Goal: Task Accomplishment & Management: Manage account settings

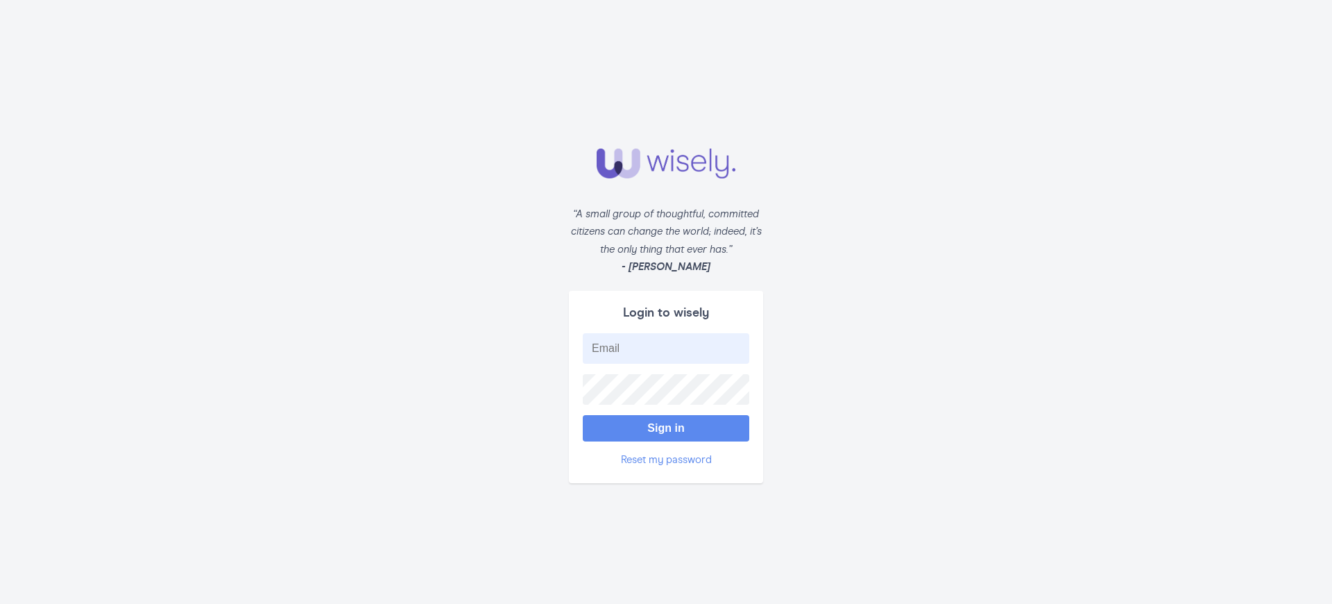
click at [666, 421] on button "Sign in" at bounding box center [666, 428] width 167 height 26
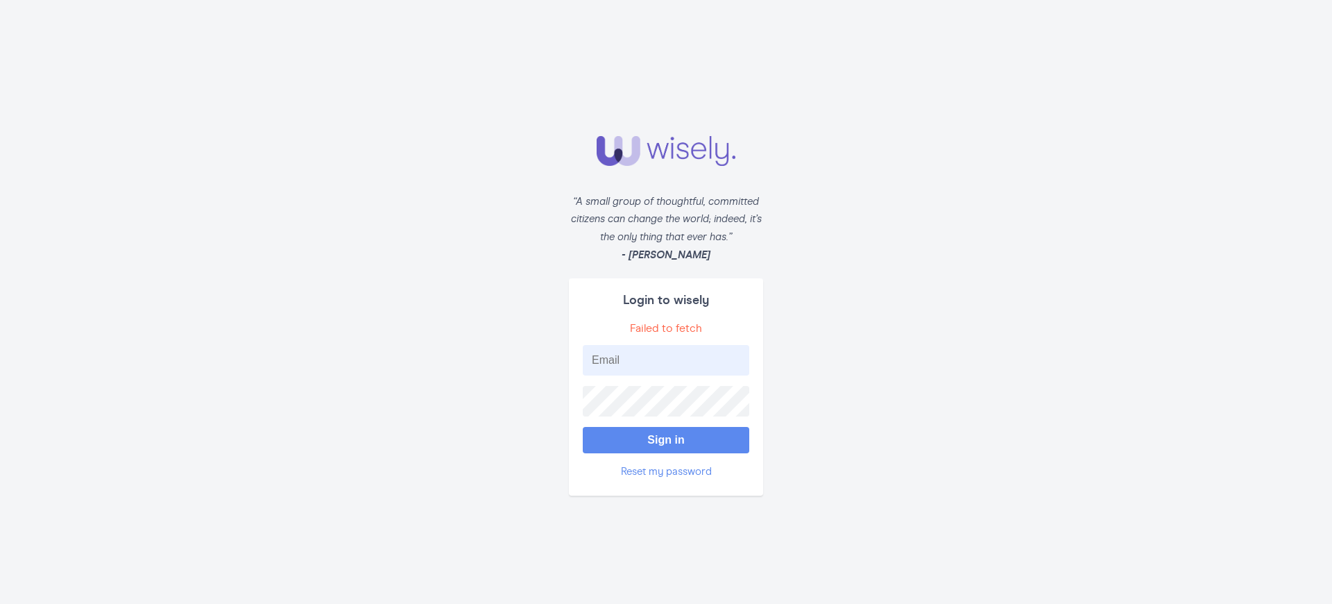
click at [666, 434] on button "Sign in" at bounding box center [666, 440] width 167 height 26
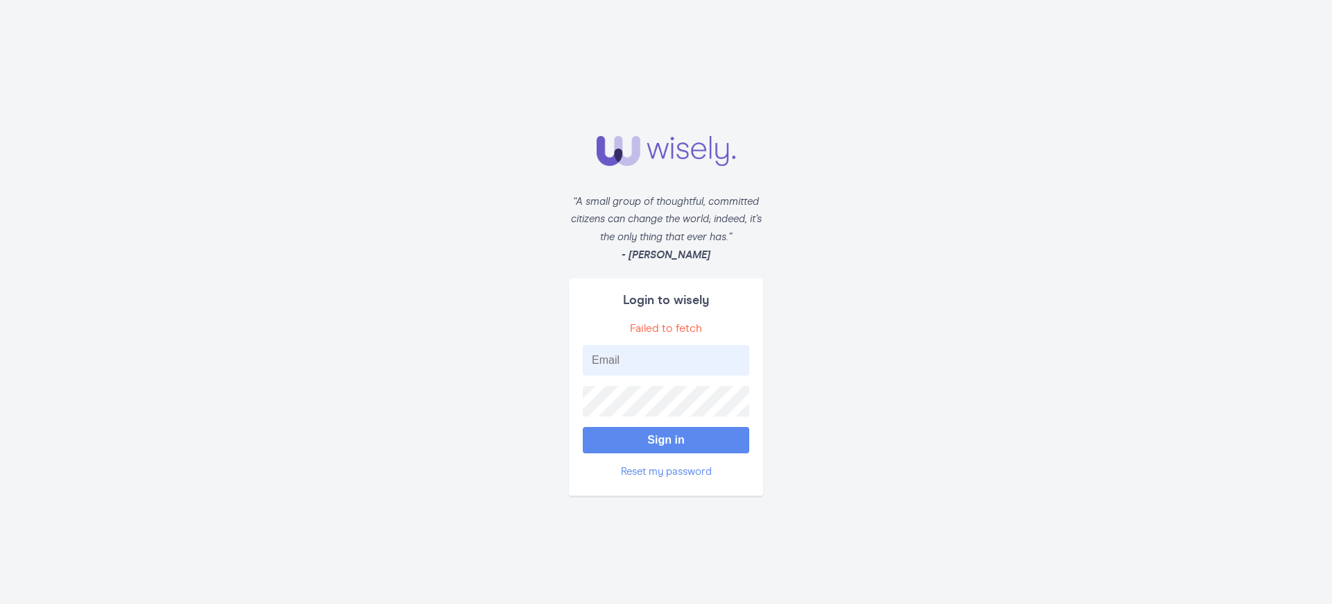
click at [666, 434] on button "Sign in" at bounding box center [666, 440] width 167 height 26
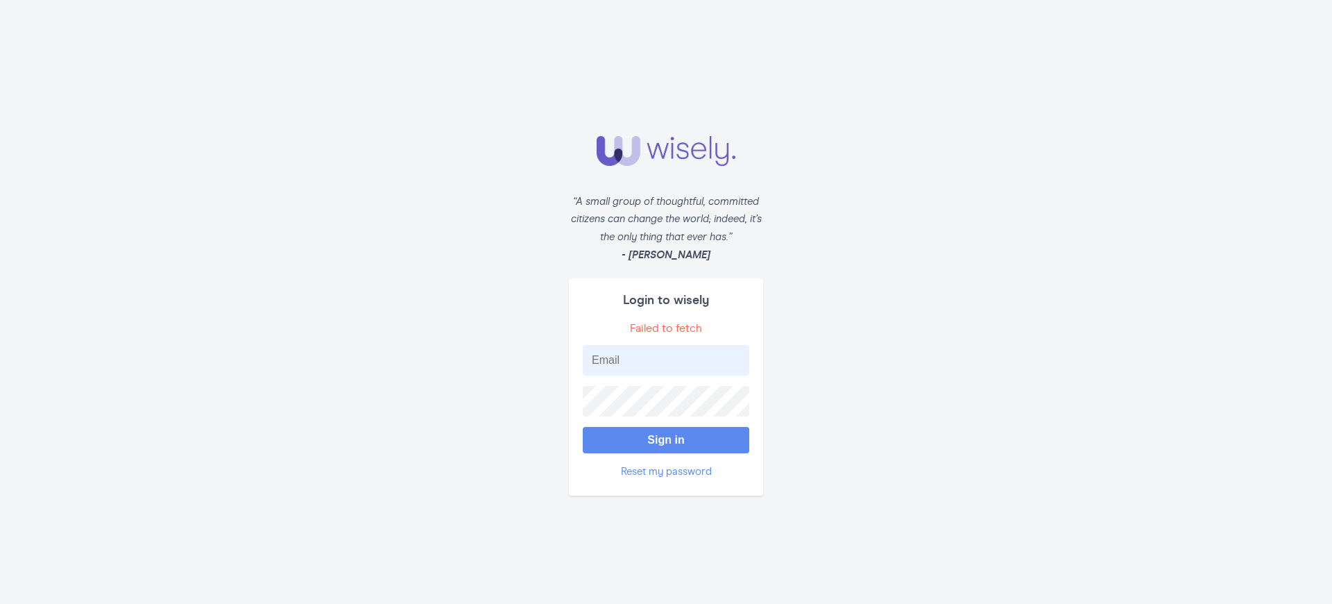
click at [666, 434] on button "Sign in" at bounding box center [666, 440] width 167 height 26
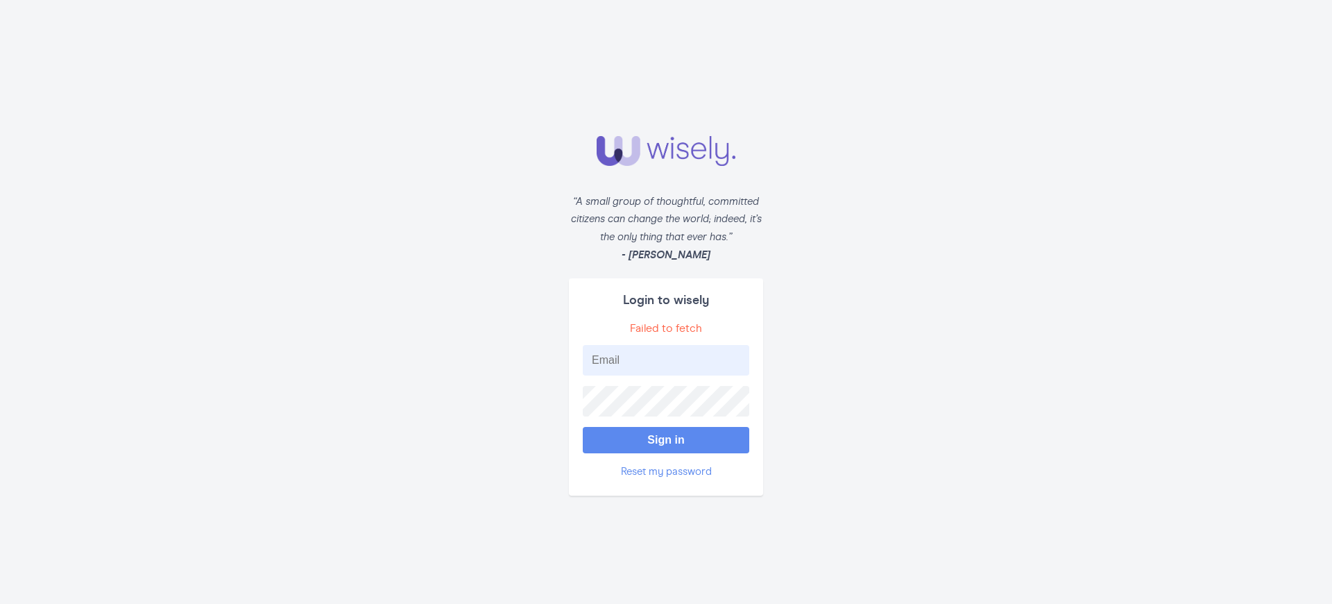
click at [666, 434] on button "Sign in" at bounding box center [666, 440] width 167 height 26
